Goal: Task Accomplishment & Management: Manage account settings

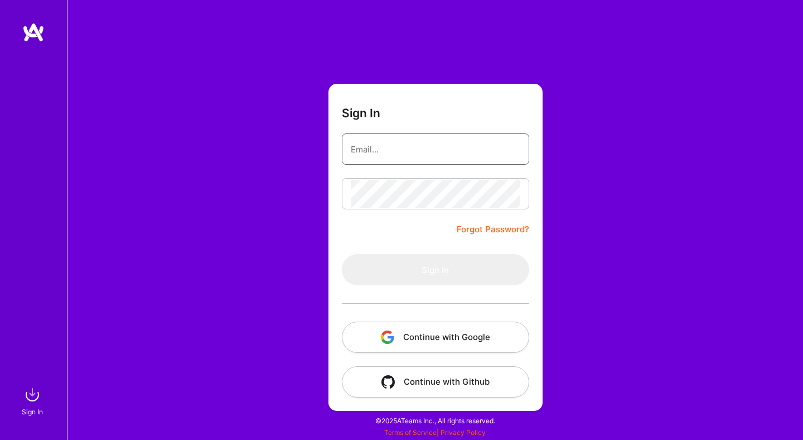
type input "[EMAIL_ADDRESS][DOMAIN_NAME]"
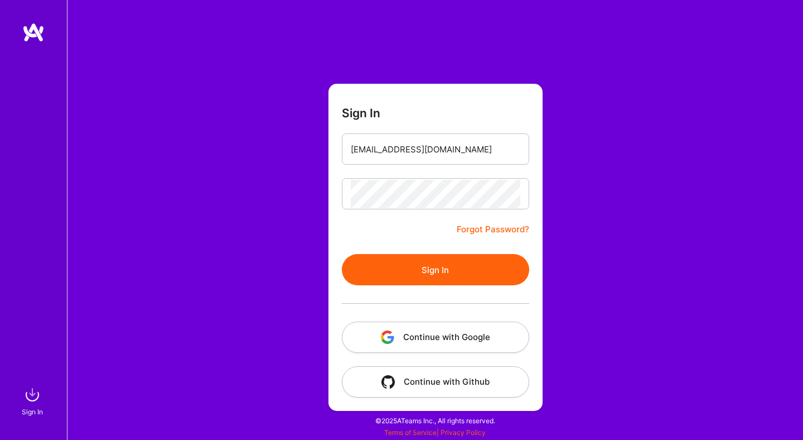
click at [404, 234] on form "Sign In [EMAIL_ADDRESS][DOMAIN_NAME] Forgot Password? Sign In Continue with Goo…" at bounding box center [436, 247] width 214 height 327
click at [437, 269] on button "Sign In" at bounding box center [435, 269] width 187 height 31
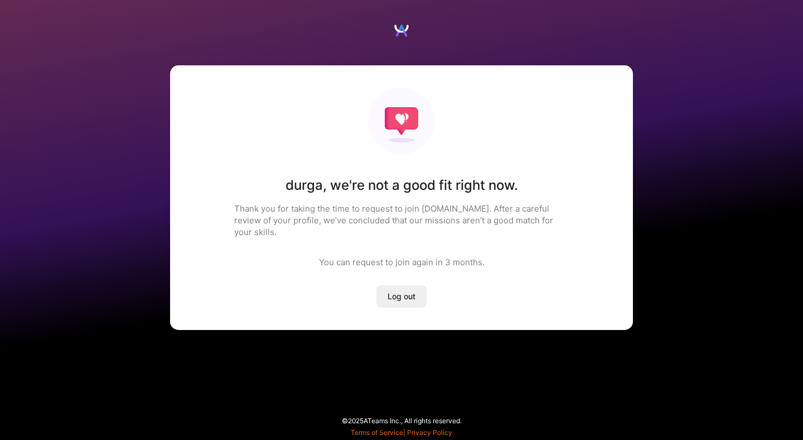
click at [397, 291] on span "Log out" at bounding box center [402, 296] width 28 height 11
click at [401, 291] on span "Log out" at bounding box center [402, 296] width 28 height 11
